Goal: Information Seeking & Learning: Learn about a topic

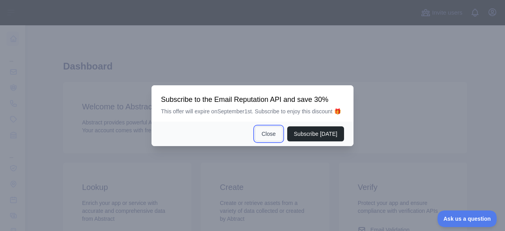
click at [270, 131] on button "Close" at bounding box center [269, 133] width 28 height 15
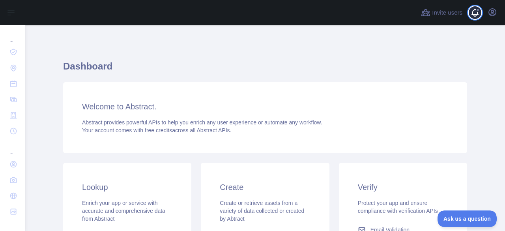
click at [472, 13] on span at bounding box center [478, 12] width 16 height 25
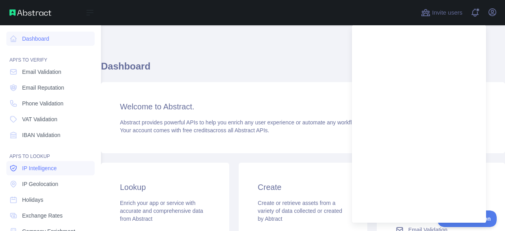
click at [43, 172] on span "IP Intelligence" at bounding box center [39, 168] width 35 height 8
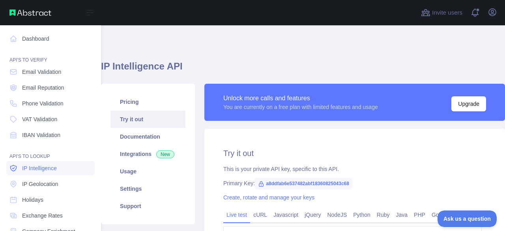
type textarea "**********"
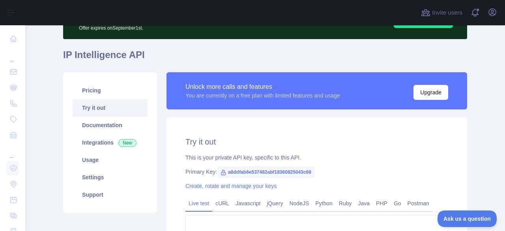
scroll to position [48, 0]
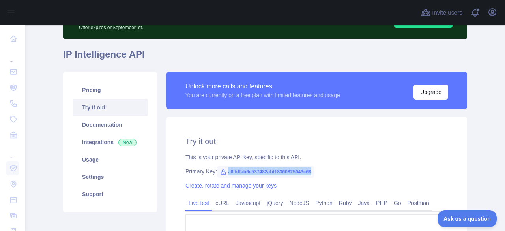
drag, startPoint x: 308, startPoint y: 169, endPoint x: 217, endPoint y: 162, distance: 91.0
click at [217, 162] on div "**********" at bounding box center [316, 210] width 300 height 187
copy span "a8ddfab6e537482abf18360825043c68"
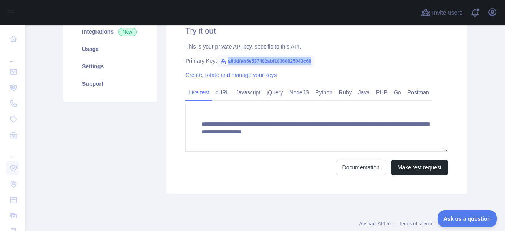
scroll to position [172, 0]
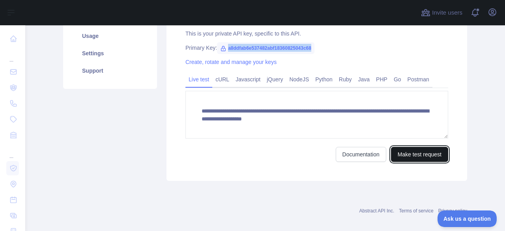
click at [401, 157] on button "Make test request" at bounding box center [419, 154] width 57 height 15
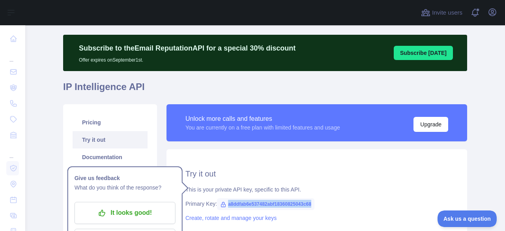
scroll to position [13, 0]
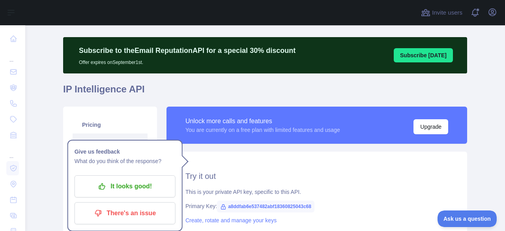
click at [174, 86] on h1 "IP Intelligence API" at bounding box center [265, 92] width 404 height 19
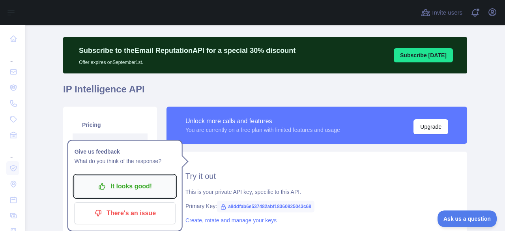
click at [132, 183] on p "It looks good!" at bounding box center [124, 185] width 89 height 13
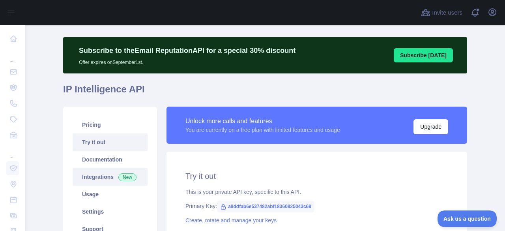
click at [78, 174] on link "Integrations New" at bounding box center [110, 176] width 75 height 17
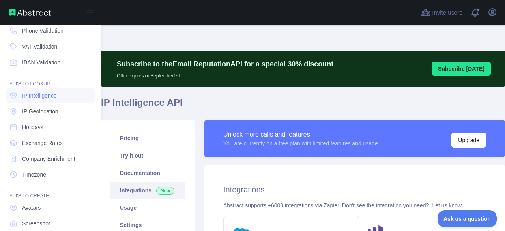
scroll to position [73, 0]
click at [45, 112] on span "IP Geolocation" at bounding box center [40, 111] width 36 height 8
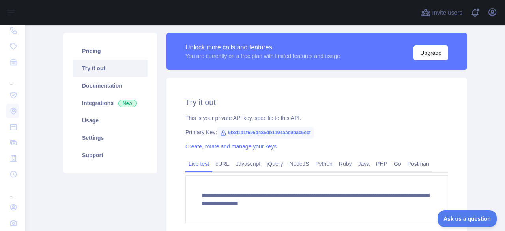
scroll to position [88, 0]
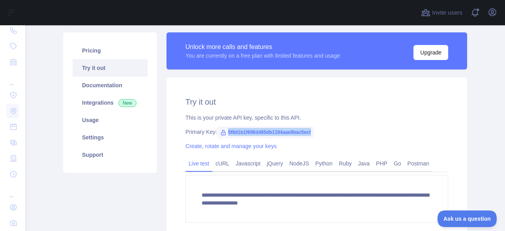
drag, startPoint x: 308, startPoint y: 133, endPoint x: 222, endPoint y: 123, distance: 87.0
click at [222, 123] on div "**********" at bounding box center [316, 170] width 300 height 187
copy span "5f8d1b1f696d485db1194aae9bac5ecf"
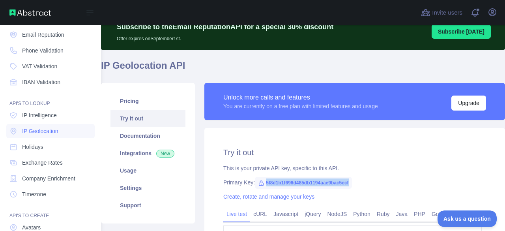
scroll to position [52, 0]
click at [41, 53] on span "Phone Validation" at bounding box center [42, 51] width 41 height 8
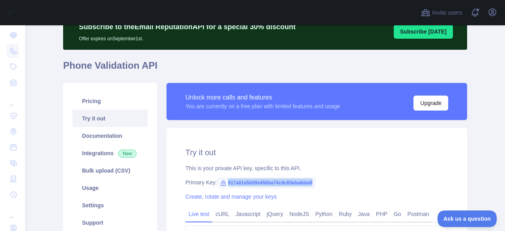
drag, startPoint x: 310, startPoint y: 185, endPoint x: 223, endPoint y: 175, distance: 87.3
click at [223, 175] on div "**********" at bounding box center [316, 221] width 300 height 187
copy span "617a01e5b09e456ba74c9c83eba8da4f"
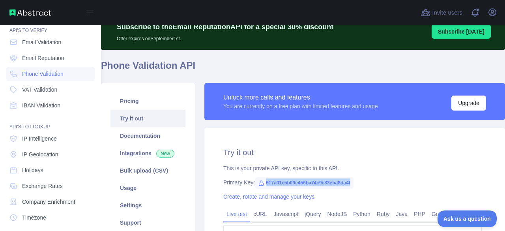
scroll to position [34, 0]
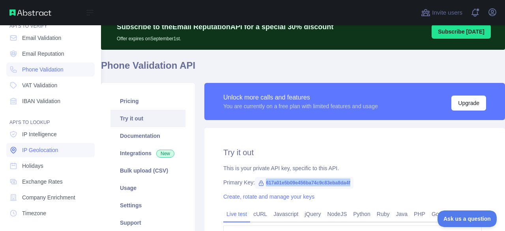
click at [36, 146] on link "IP Geolocation" at bounding box center [50, 150] width 88 height 14
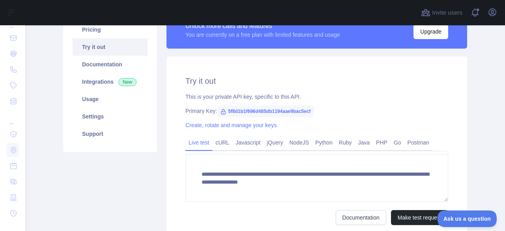
scroll to position [109, 0]
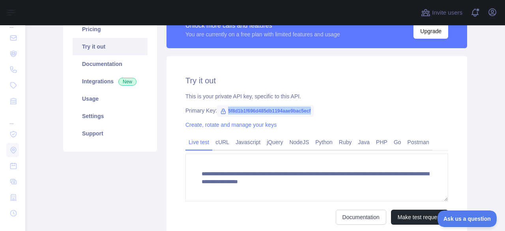
drag, startPoint x: 309, startPoint y: 112, endPoint x: 222, endPoint y: 106, distance: 86.9
click at [222, 106] on span "5f8d1b1f696d485db1194aae9bac5ecf" at bounding box center [265, 111] width 97 height 12
copy span "5f8d1b1f696d485db1194aae9bac5ecf"
